Goal: Transaction & Acquisition: Book appointment/travel/reservation

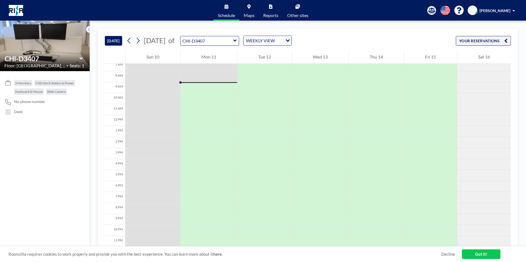
scroll to position [83, 0]
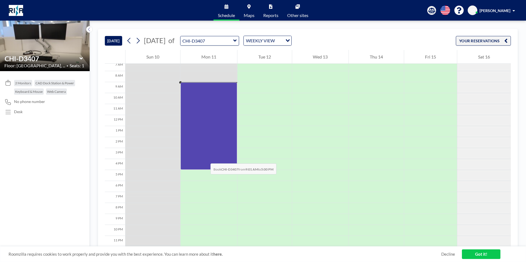
drag, startPoint x: 212, startPoint y: 84, endPoint x: 205, endPoint y: 158, distance: 74.6
click at [205, 158] on div at bounding box center [208, 126] width 57 height 88
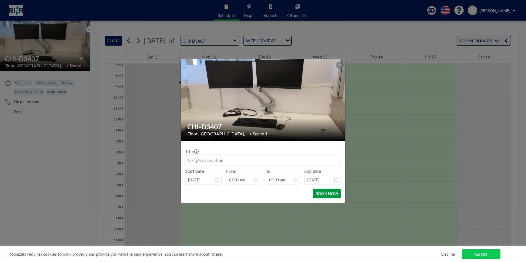
click at [325, 193] on button "BOOK NOW" at bounding box center [327, 194] width 28 height 10
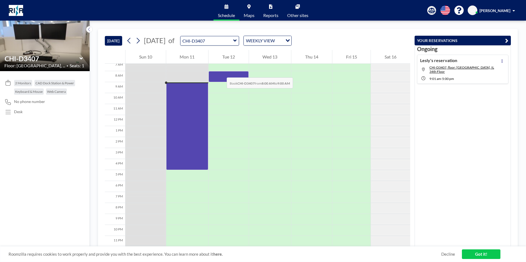
drag, startPoint x: 227, startPoint y: 75, endPoint x: 221, endPoint y: 72, distance: 6.9
click at [221, 72] on div at bounding box center [228, 76] width 40 height 11
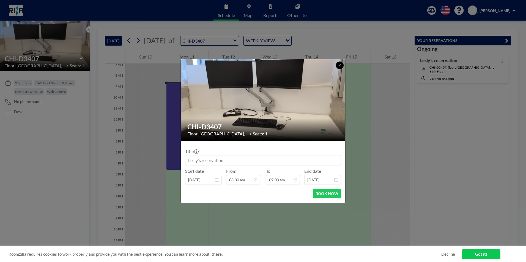
click at [341, 66] on icon at bounding box center [339, 65] width 3 height 3
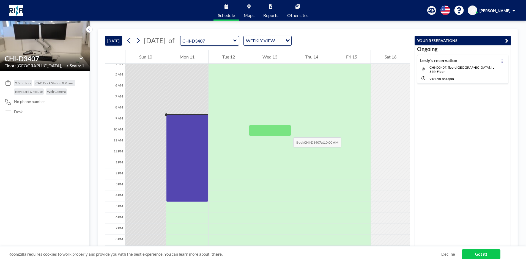
scroll to position [28, 0]
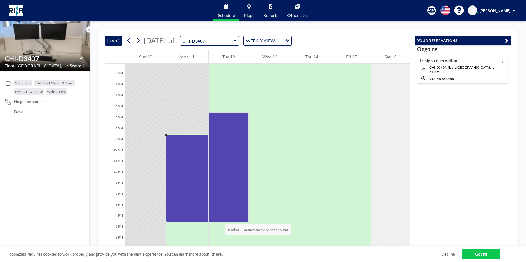
drag, startPoint x: 225, startPoint y: 121, endPoint x: 219, endPoint y: 219, distance: 98.0
click at [219, 219] on div at bounding box center [228, 167] width 40 height 110
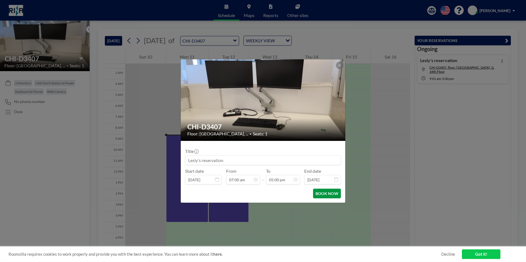
click at [329, 194] on button "BOOK NOW" at bounding box center [327, 194] width 28 height 10
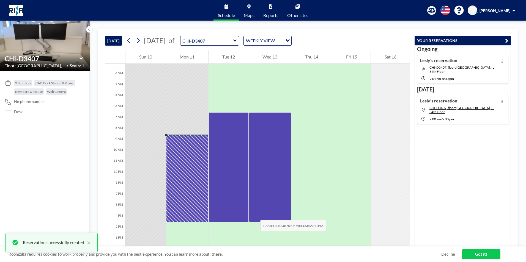
drag, startPoint x: 255, startPoint y: 117, endPoint x: 255, endPoint y: 215, distance: 97.3
click at [255, 215] on div at bounding box center [270, 167] width 42 height 110
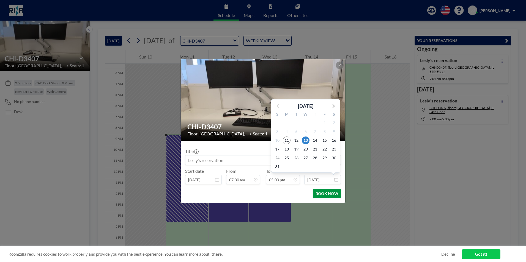
scroll to position [166, 0]
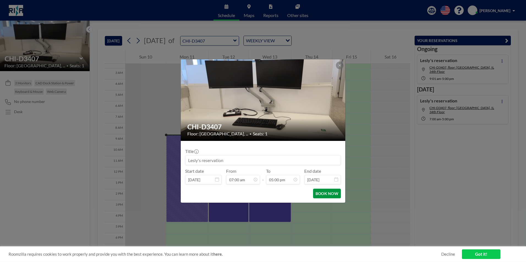
click at [334, 194] on button "BOOK NOW" at bounding box center [327, 194] width 28 height 10
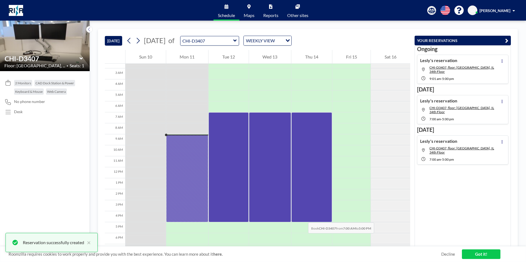
drag, startPoint x: 302, startPoint y: 117, endPoint x: 302, endPoint y: 217, distance: 99.8
click at [302, 217] on div at bounding box center [311, 167] width 41 height 110
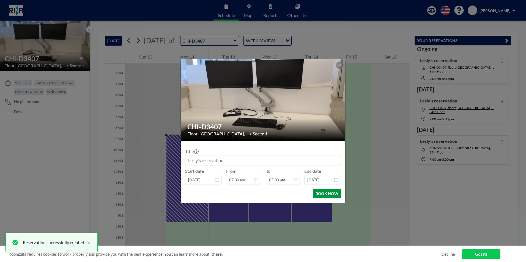
click at [332, 191] on button "BOOK NOW" at bounding box center [327, 194] width 28 height 10
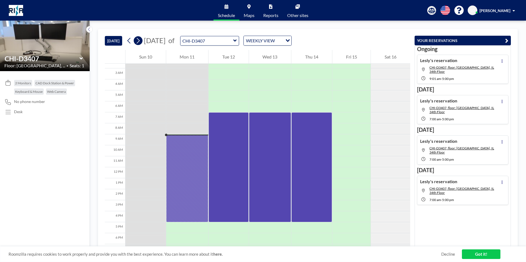
click at [140, 39] on icon at bounding box center [137, 41] width 5 height 8
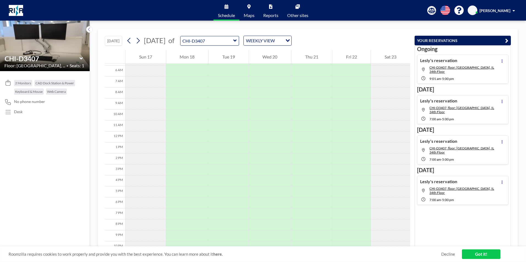
scroll to position [77, 0]
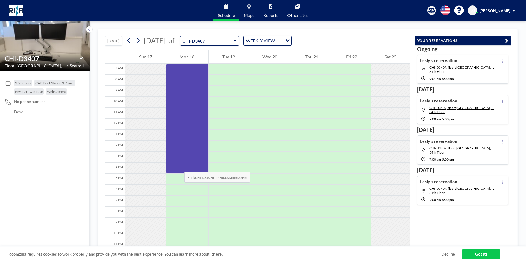
drag, startPoint x: 184, startPoint y: 72, endPoint x: 179, endPoint y: 166, distance: 94.2
click at [179, 166] on div at bounding box center [187, 119] width 42 height 110
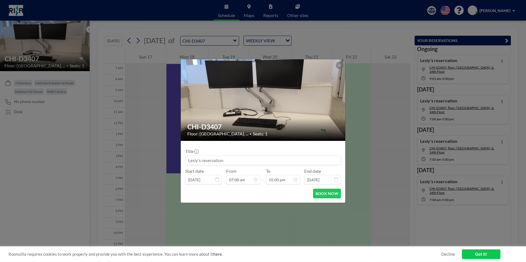
scroll to position [0, 0]
click at [327, 190] on button "BOOK NOW" at bounding box center [327, 194] width 28 height 10
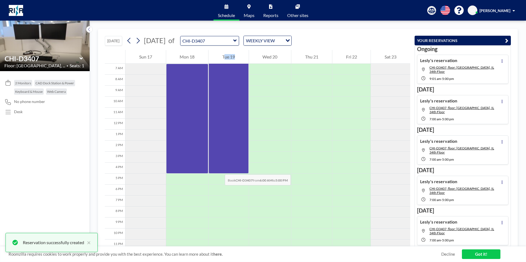
drag, startPoint x: 214, startPoint y: 63, endPoint x: 219, endPoint y: 169, distance: 106.0
click at [219, 169] on div "Tue 19" at bounding box center [228, 112] width 40 height 278
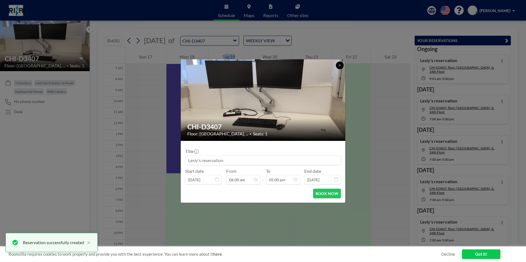
click at [338, 67] on icon at bounding box center [339, 65] width 3 height 3
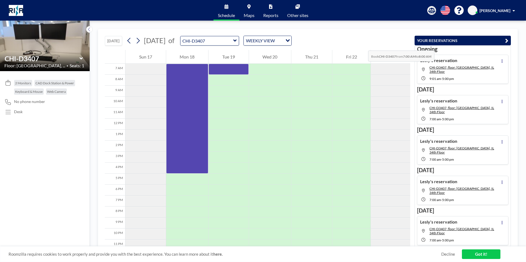
click at [355, 42] on div "[DATE] [DATE] of CHI-D3407 WEEKLY VIEW Loading..." at bounding box center [257, 39] width 305 height 21
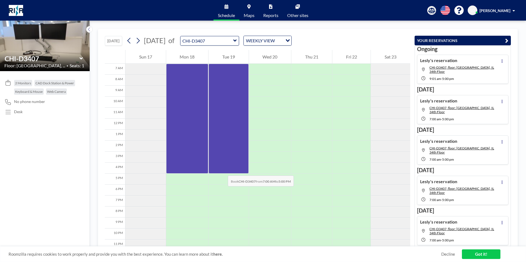
drag, startPoint x: 225, startPoint y: 68, endPoint x: 222, endPoint y: 170, distance: 101.8
click at [222, 170] on div at bounding box center [228, 119] width 40 height 110
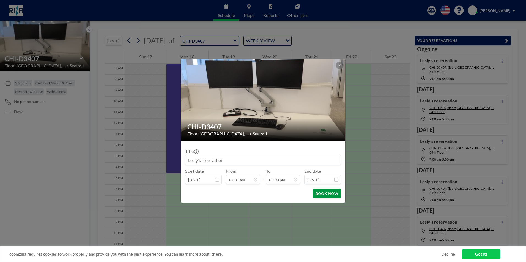
scroll to position [166, 0]
click at [328, 192] on button "BOOK NOW" at bounding box center [327, 194] width 28 height 10
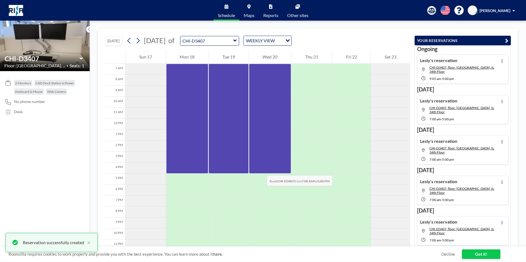
drag, startPoint x: 262, startPoint y: 67, endPoint x: 261, endPoint y: 170, distance: 102.8
click at [261, 170] on div at bounding box center [270, 119] width 42 height 110
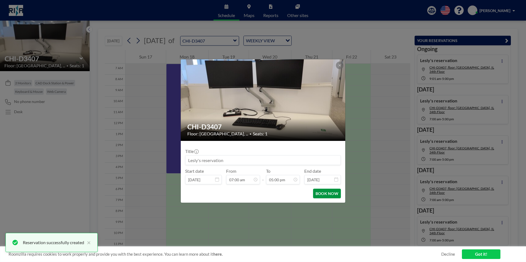
click at [321, 191] on button "BOOK NOW" at bounding box center [327, 194] width 28 height 10
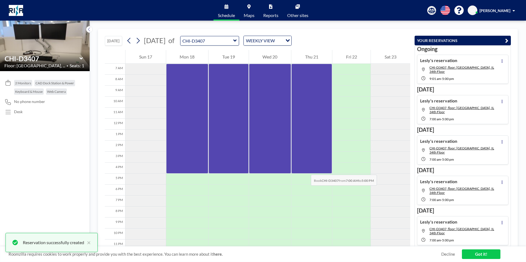
drag, startPoint x: 301, startPoint y: 70, endPoint x: 305, endPoint y: 169, distance: 99.9
click at [305, 169] on div at bounding box center [311, 119] width 41 height 110
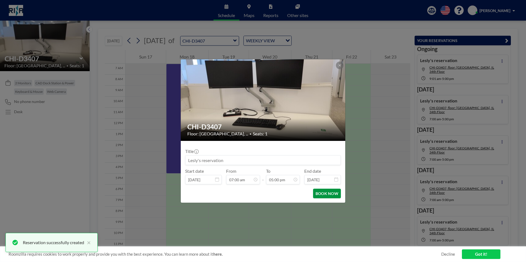
click at [326, 192] on button "BOOK NOW" at bounding box center [327, 194] width 28 height 10
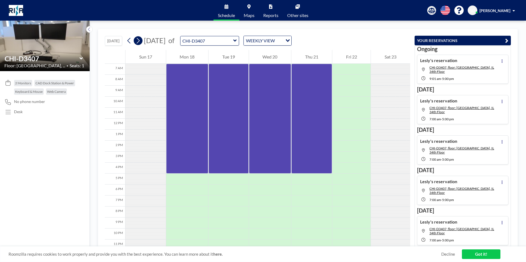
click at [139, 41] on icon at bounding box center [137, 41] width 5 height 8
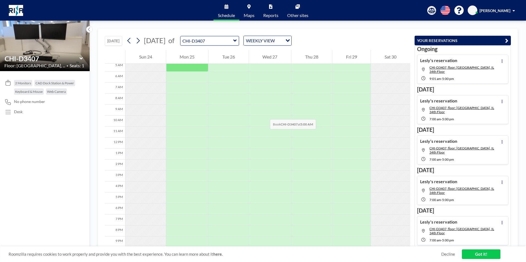
scroll to position [77, 0]
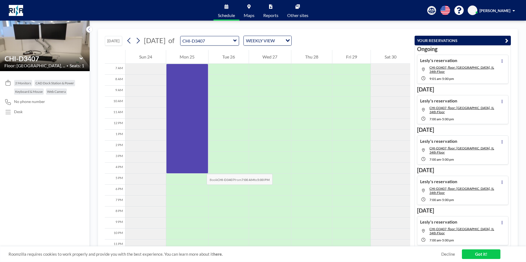
drag, startPoint x: 193, startPoint y: 68, endPoint x: 201, endPoint y: 169, distance: 100.9
click at [201, 169] on div at bounding box center [187, 119] width 42 height 110
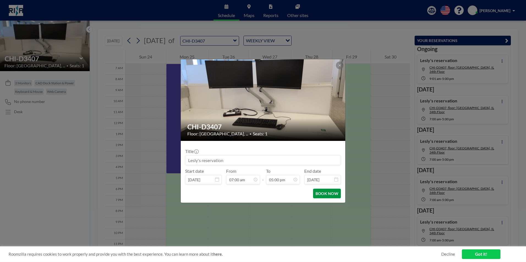
click at [322, 195] on button "BOOK NOW" at bounding box center [327, 194] width 28 height 10
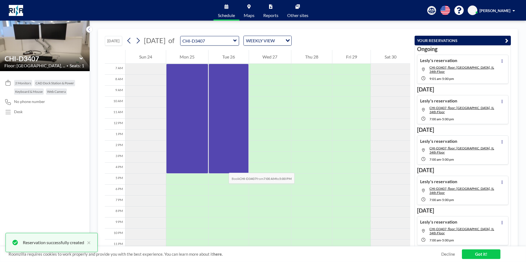
drag, startPoint x: 218, startPoint y: 70, endPoint x: 223, endPoint y: 167, distance: 97.2
click at [223, 167] on div at bounding box center [228, 119] width 40 height 110
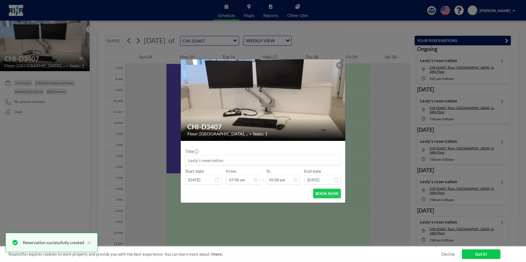
scroll to position [68, 0]
click at [325, 191] on button "BOOK NOW" at bounding box center [327, 194] width 28 height 10
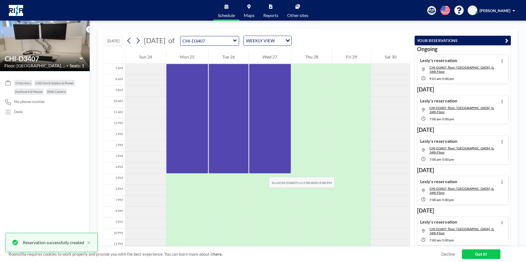
drag, startPoint x: 262, startPoint y: 67, endPoint x: 263, endPoint y: 172, distance: 104.8
click at [263, 172] on div at bounding box center [270, 119] width 42 height 110
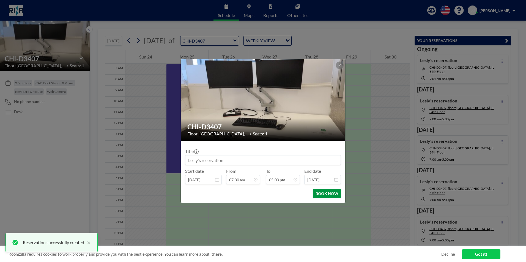
click at [327, 196] on button "BOOK NOW" at bounding box center [327, 194] width 28 height 10
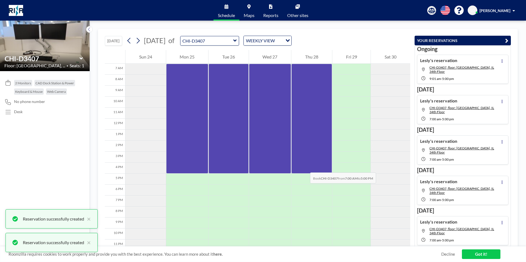
drag, startPoint x: 296, startPoint y: 114, endPoint x: 304, endPoint y: 167, distance: 53.9
click at [304, 167] on div at bounding box center [311, 119] width 41 height 110
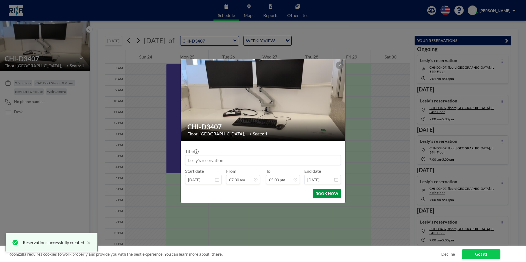
click at [338, 196] on button "BOOK NOW" at bounding box center [327, 194] width 28 height 10
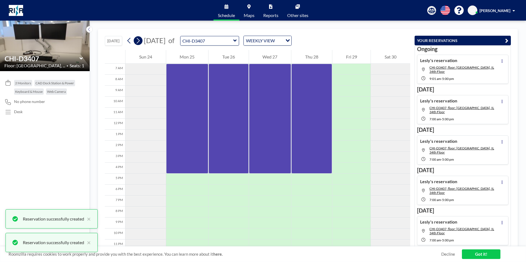
click at [140, 40] on icon at bounding box center [138, 41] width 3 height 6
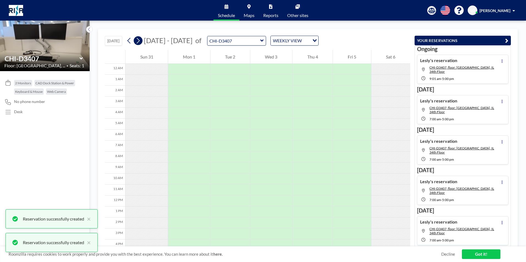
scroll to position [77, 0]
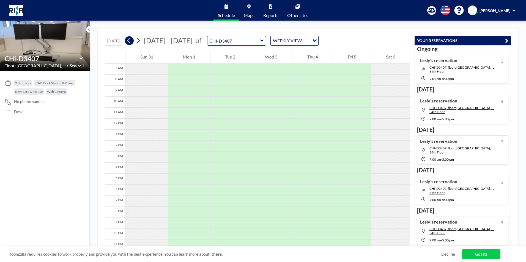
click at [133, 43] on button at bounding box center [129, 40] width 9 height 9
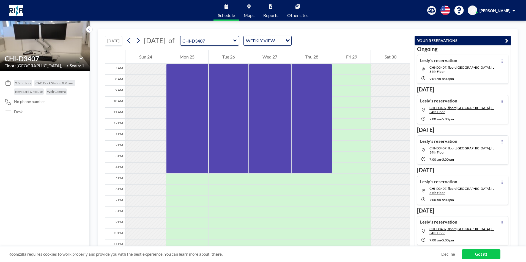
click at [506, 10] on span "[PERSON_NAME]" at bounding box center [494, 10] width 31 height 5
click at [502, 36] on span "Log out" at bounding box center [498, 37] width 13 height 5
